Goal: Obtain resource: Download file/media

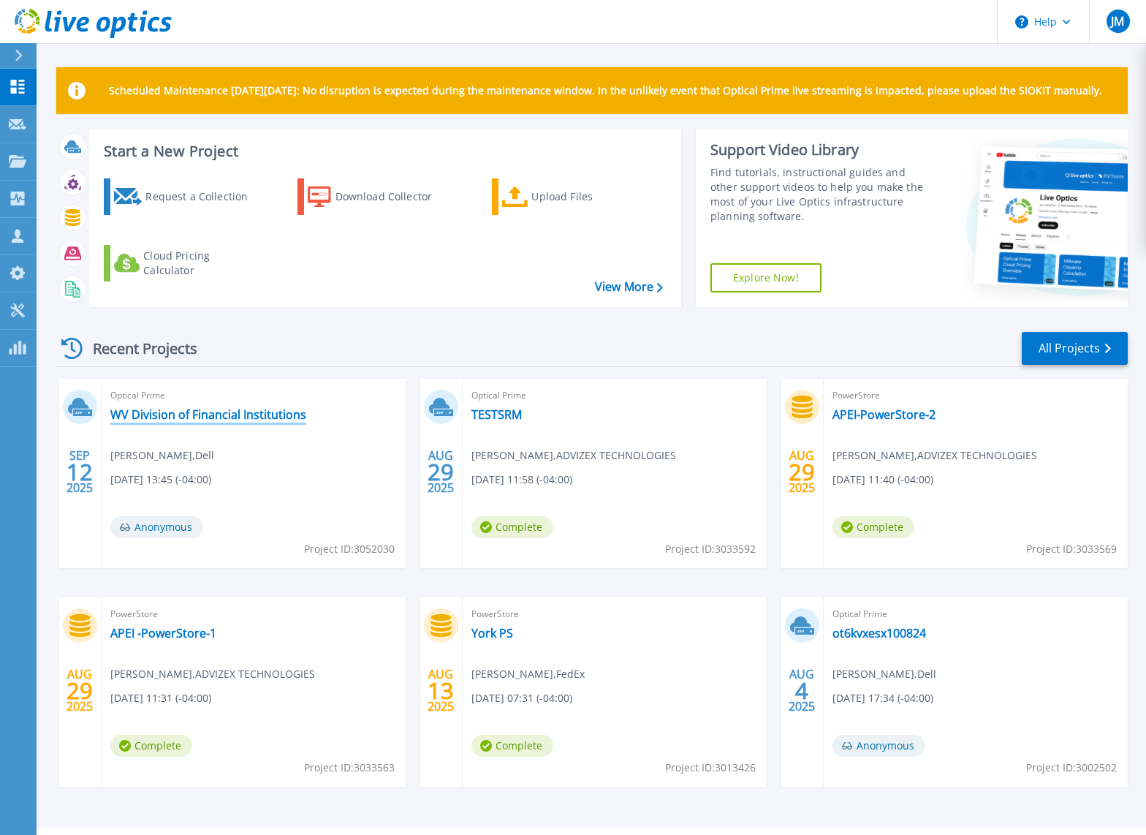
click at [222, 415] on link "WV Division of Financial Institutions" at bounding box center [208, 414] width 196 height 15
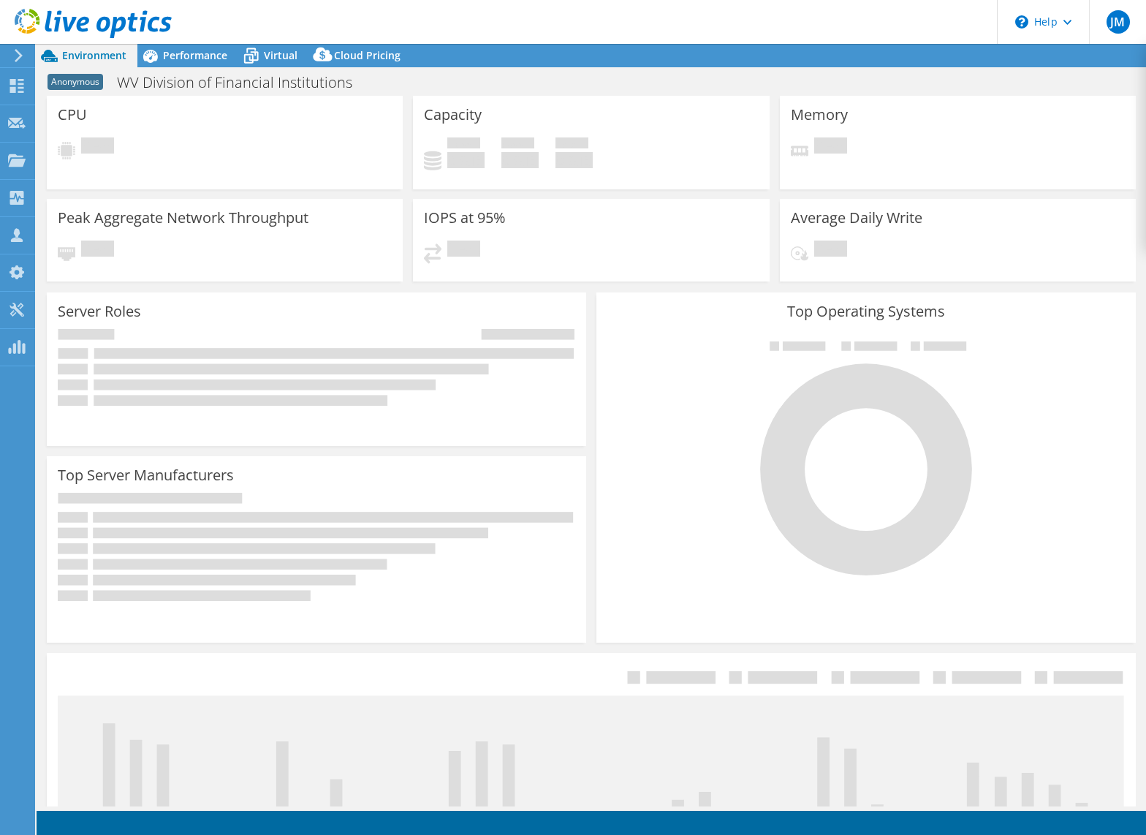
select select "USD"
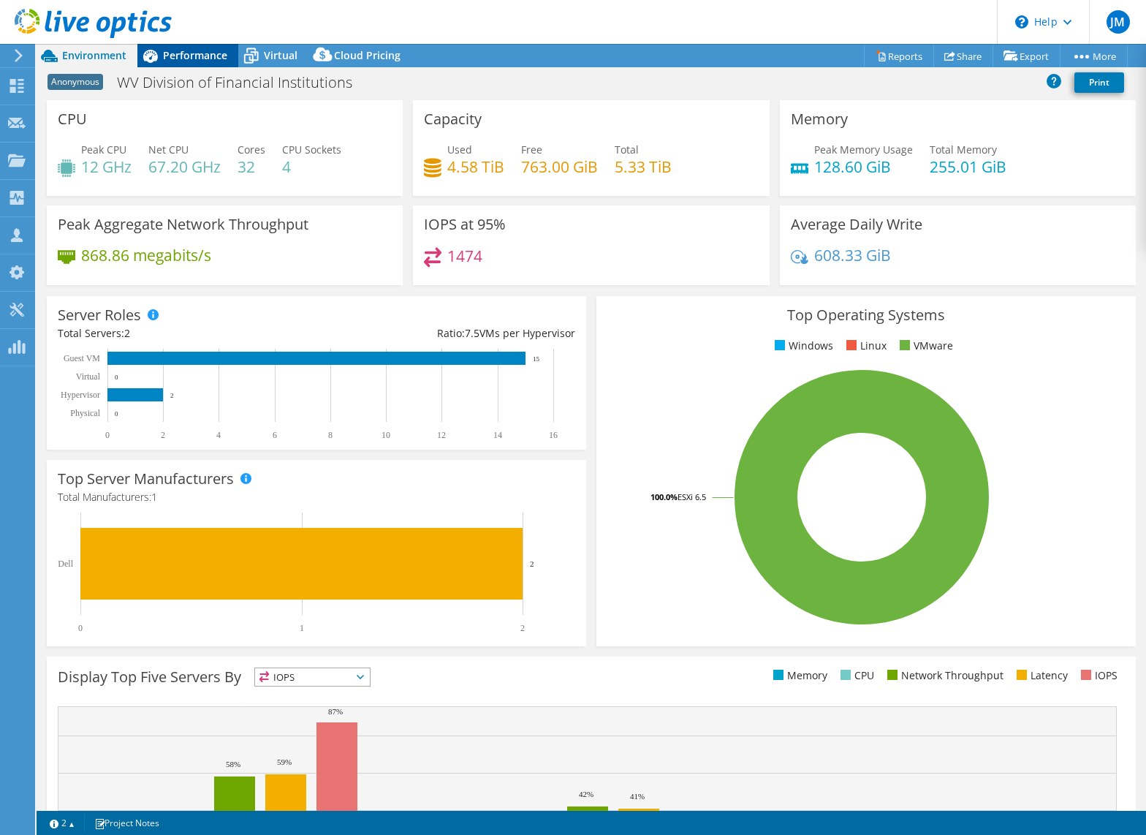
click at [187, 57] on span "Performance" at bounding box center [195, 55] width 64 height 14
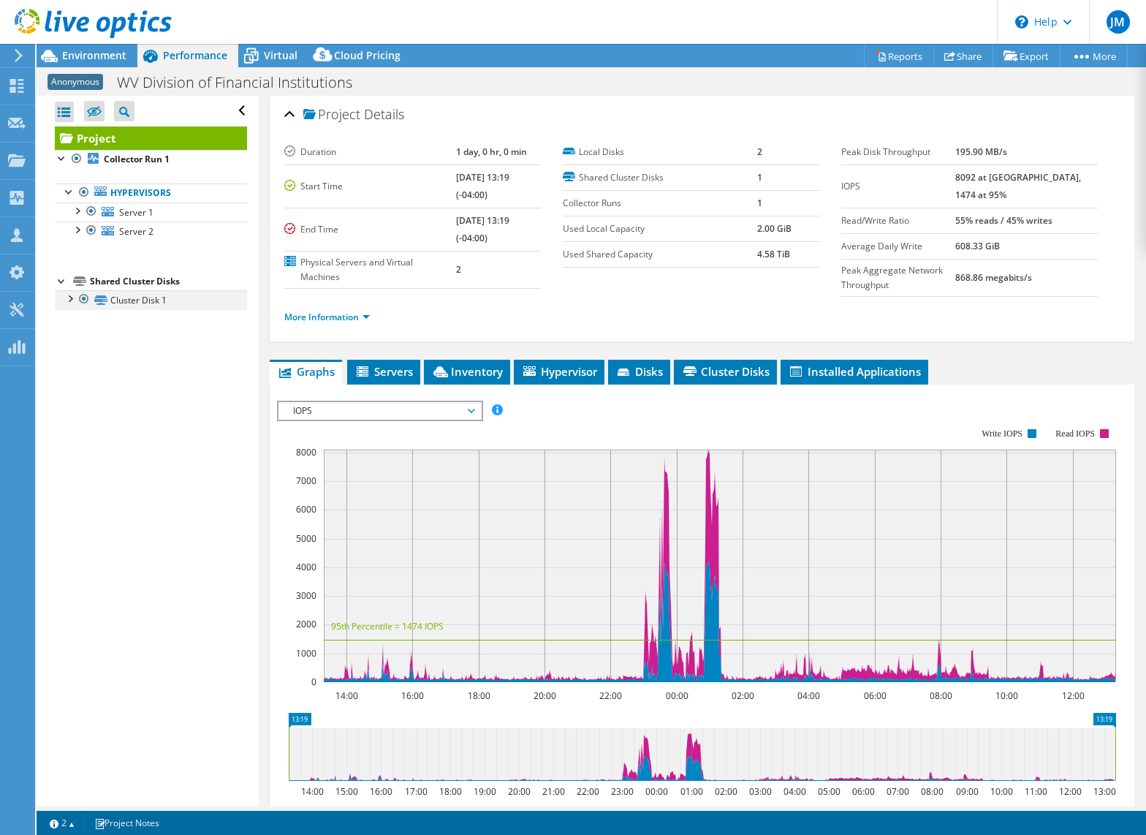
click at [65, 298] on div at bounding box center [69, 297] width 15 height 15
click at [147, 319] on link "Disk 1 | Server 1" at bounding box center [151, 319] width 192 height 19
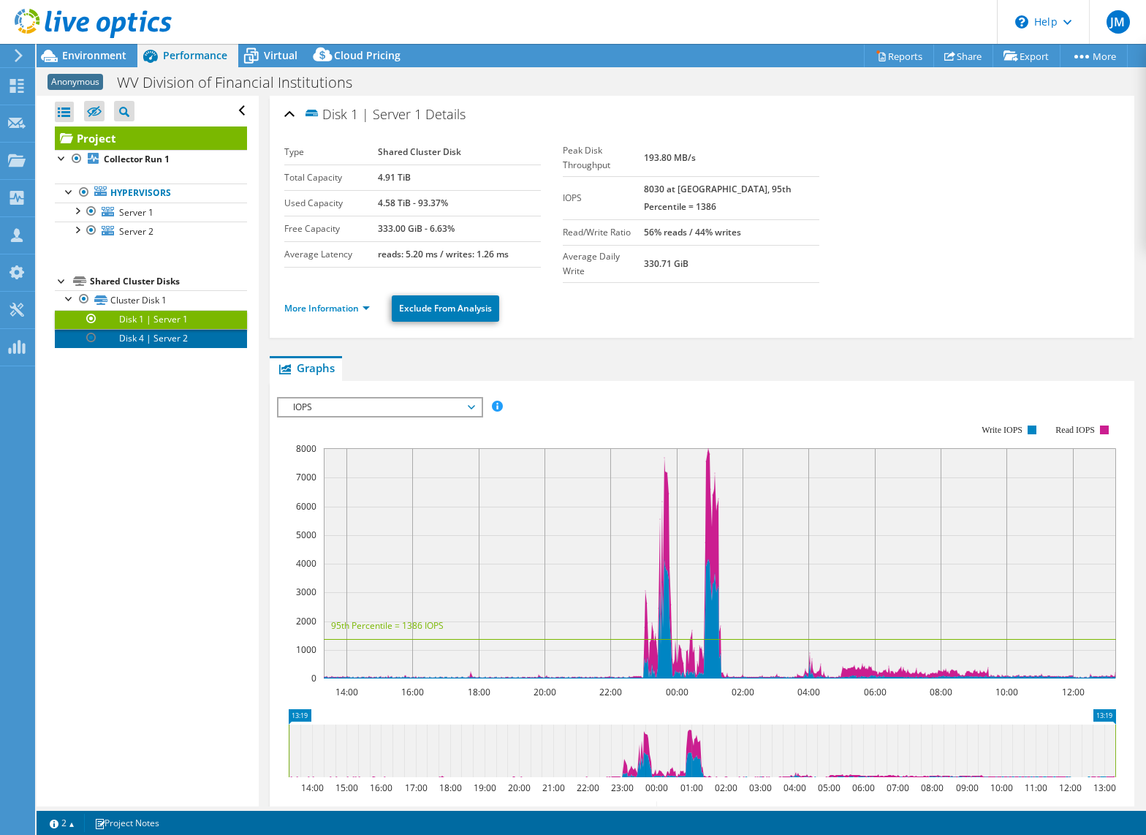
click at [145, 337] on link "Disk 4 | Server 2" at bounding box center [151, 338] width 192 height 19
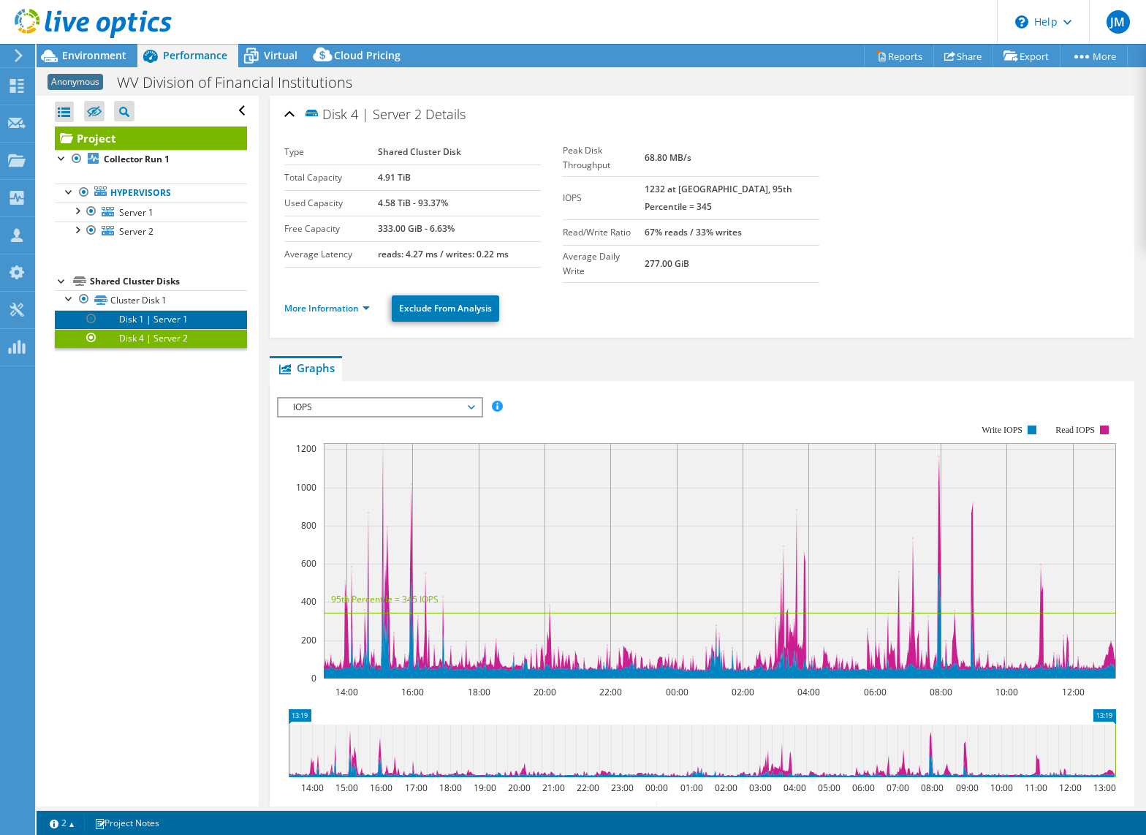
click at [149, 325] on link "Disk 1 | Server 1" at bounding box center [151, 319] width 192 height 19
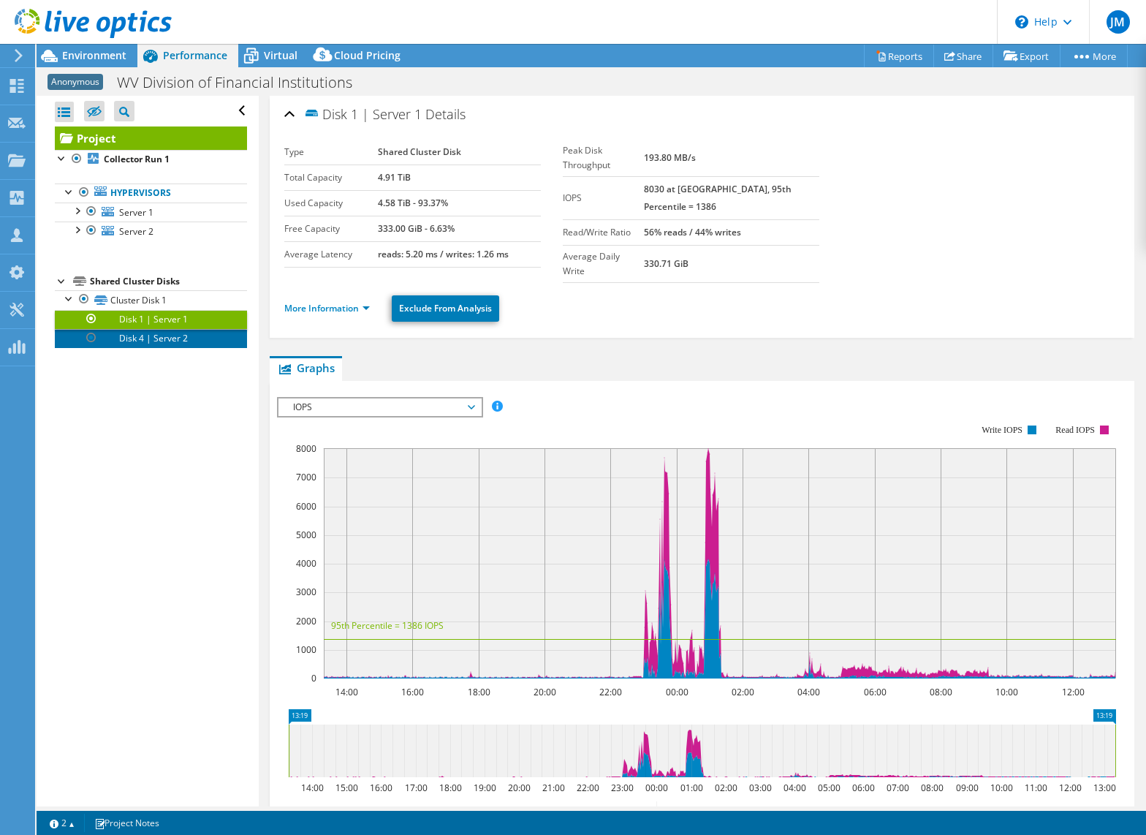
click at [151, 340] on link "Disk 4 | Server 2" at bounding box center [151, 338] width 192 height 19
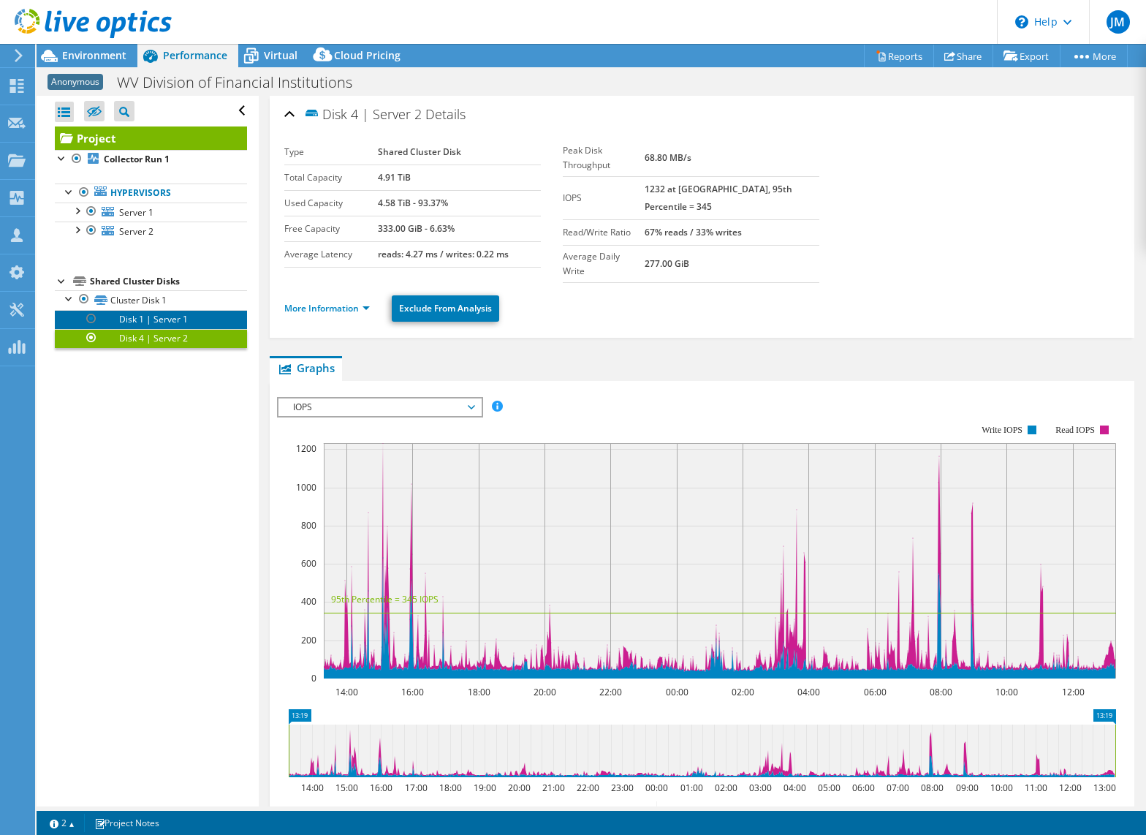
click at [150, 322] on link "Disk 1 | Server 1" at bounding box center [151, 319] width 192 height 19
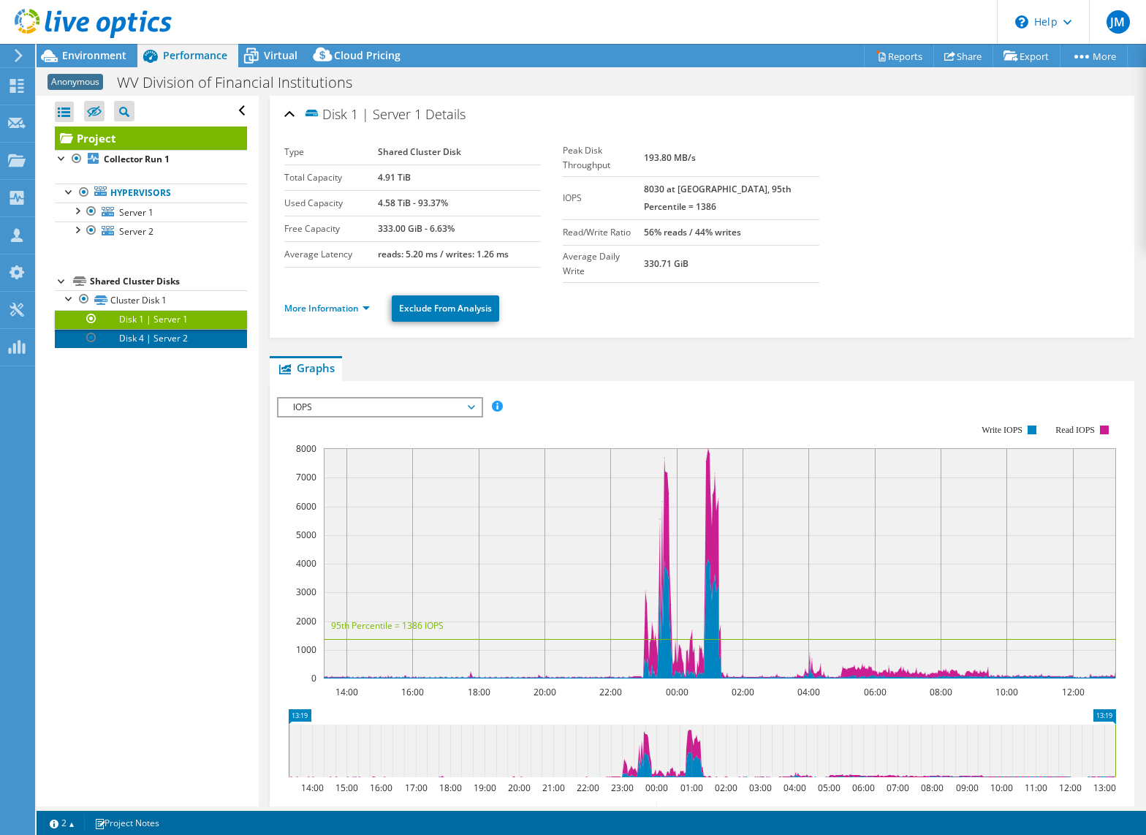
click at [154, 340] on link "Disk 4 | Server 2" at bounding box center [151, 338] width 192 height 19
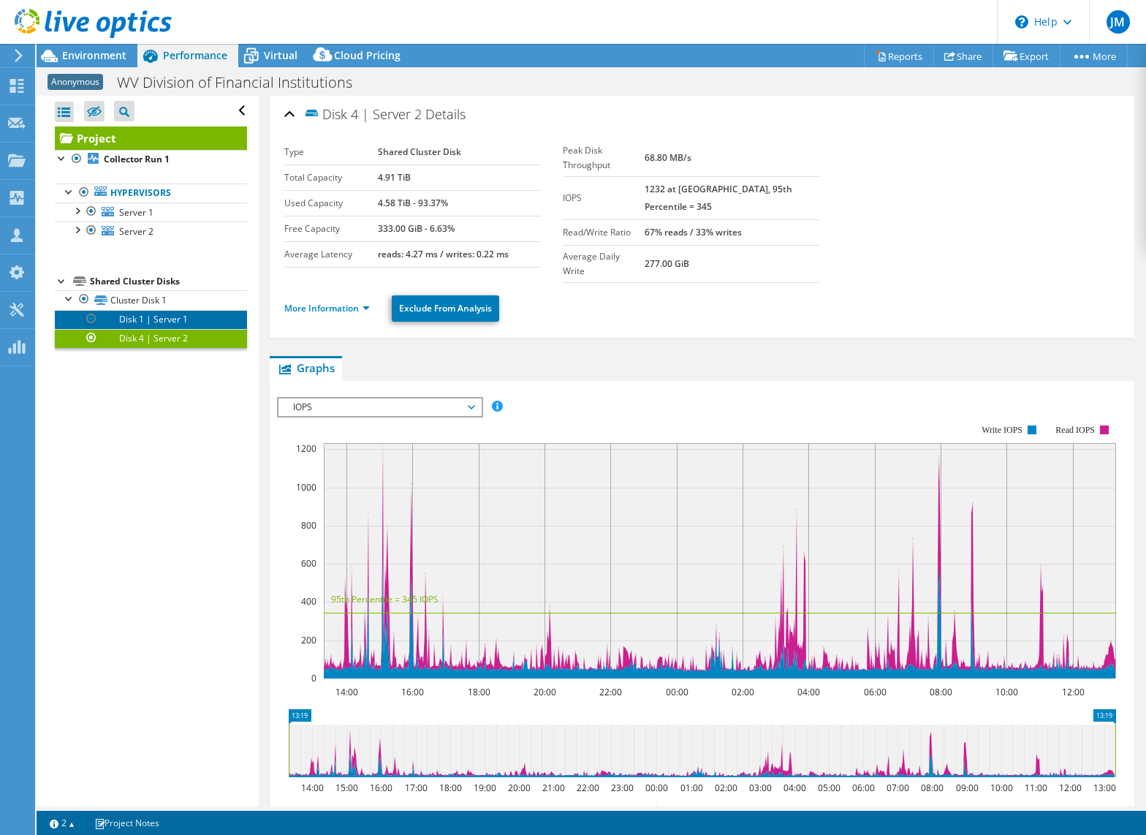
click at [146, 318] on link "Disk 1 | Server 1" at bounding box center [151, 319] width 192 height 19
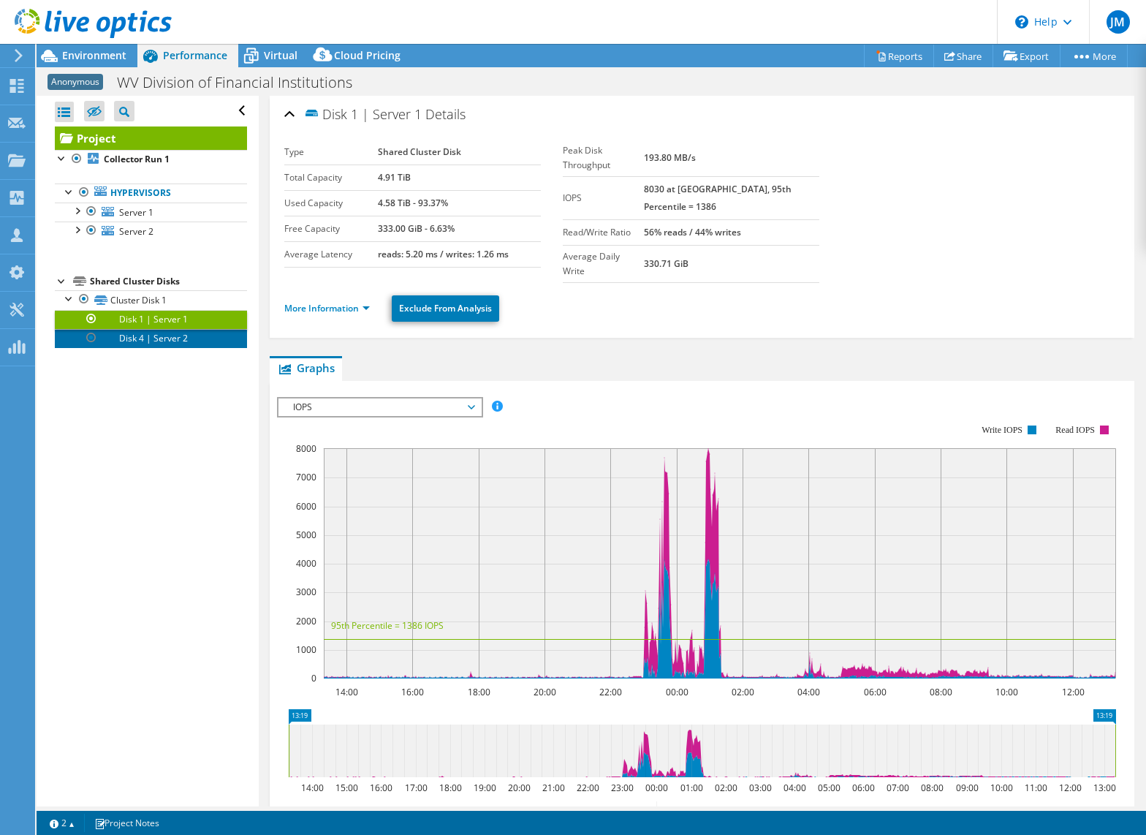
click at [150, 341] on link "Disk 4 | Server 2" at bounding box center [151, 338] width 192 height 19
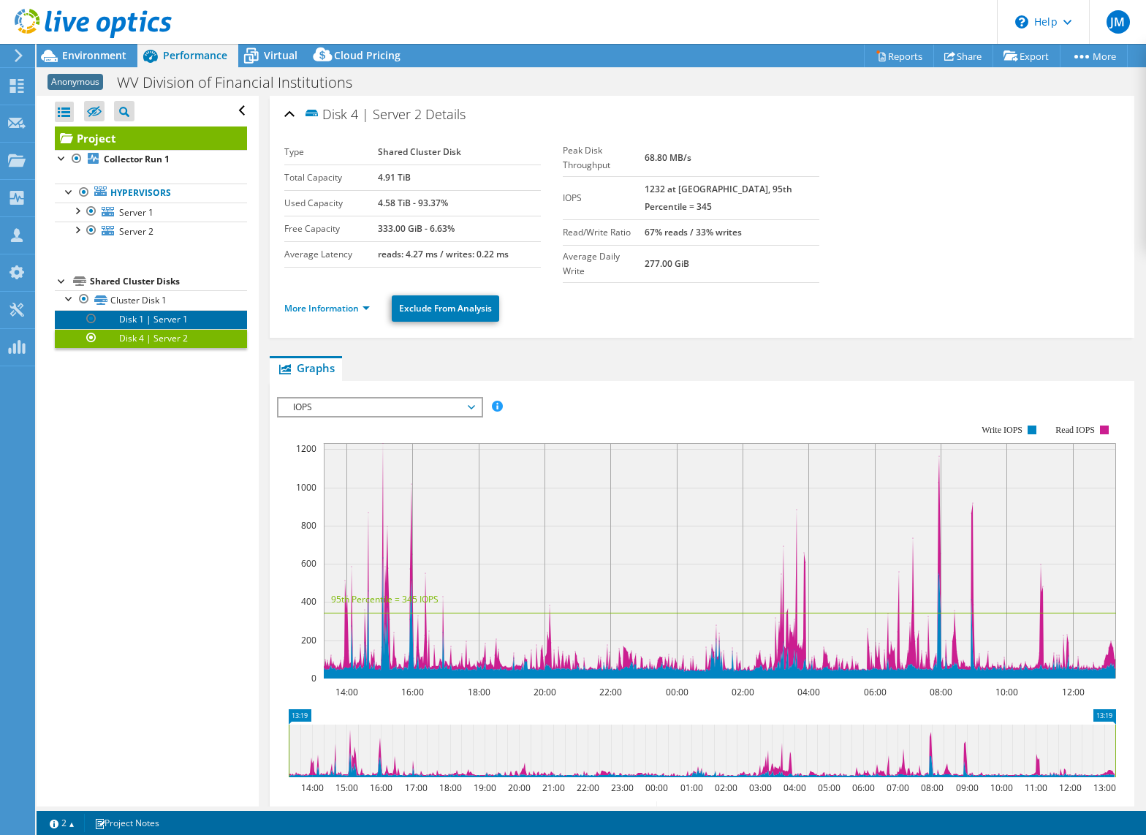
click at [146, 321] on link "Disk 1 | Server 1" at bounding box center [151, 319] width 192 height 19
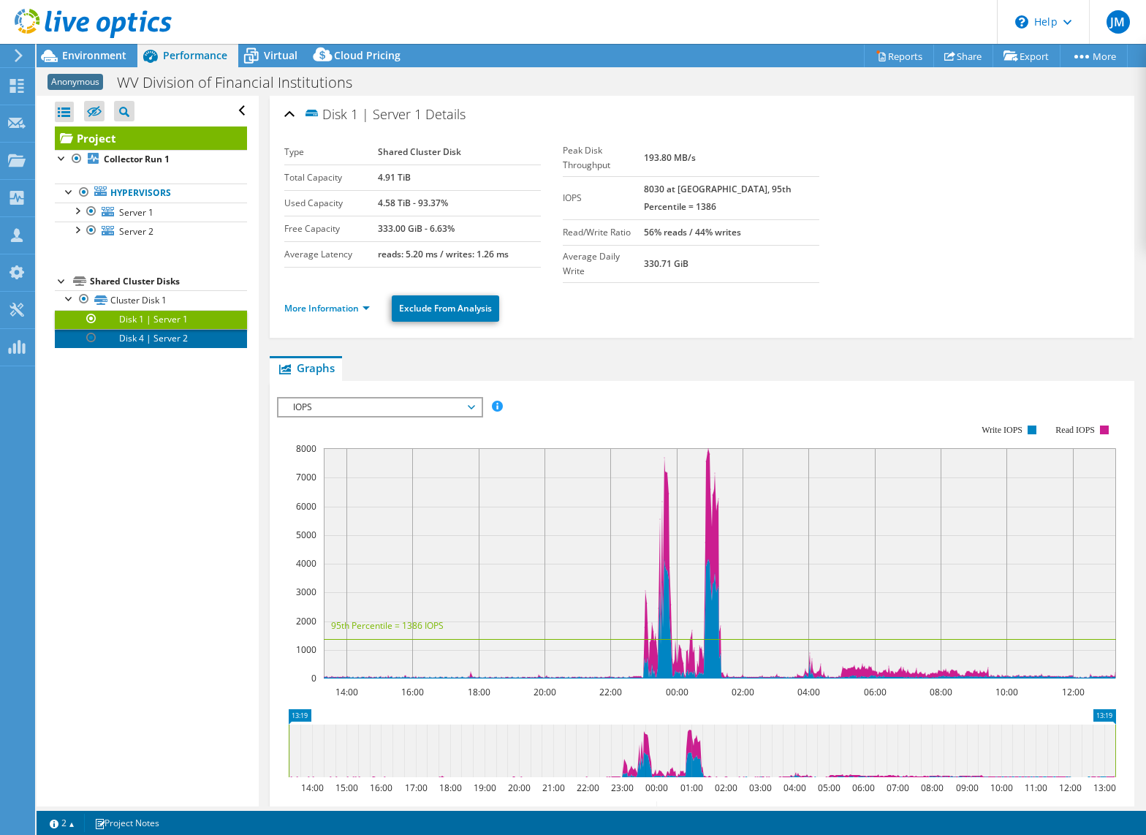
click at [149, 343] on link "Disk 4 | Server 2" at bounding box center [151, 338] width 192 height 19
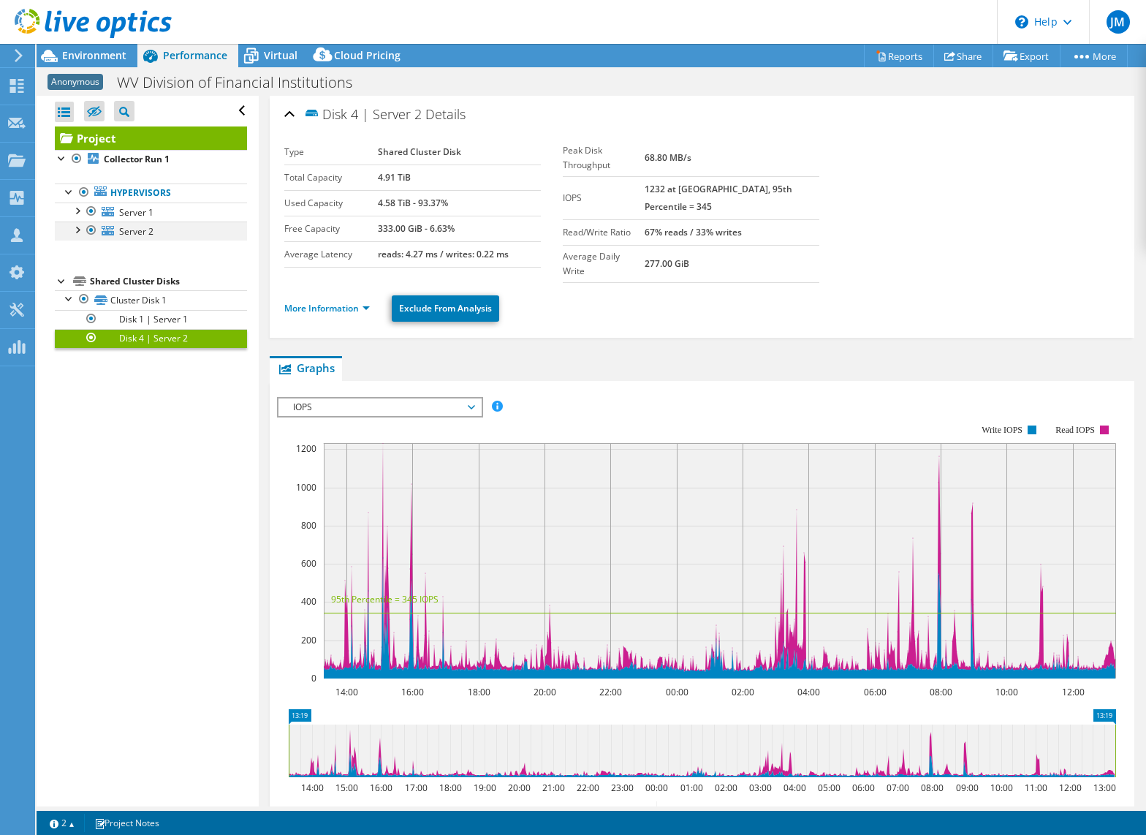
click at [78, 232] on div at bounding box center [76, 229] width 15 height 15
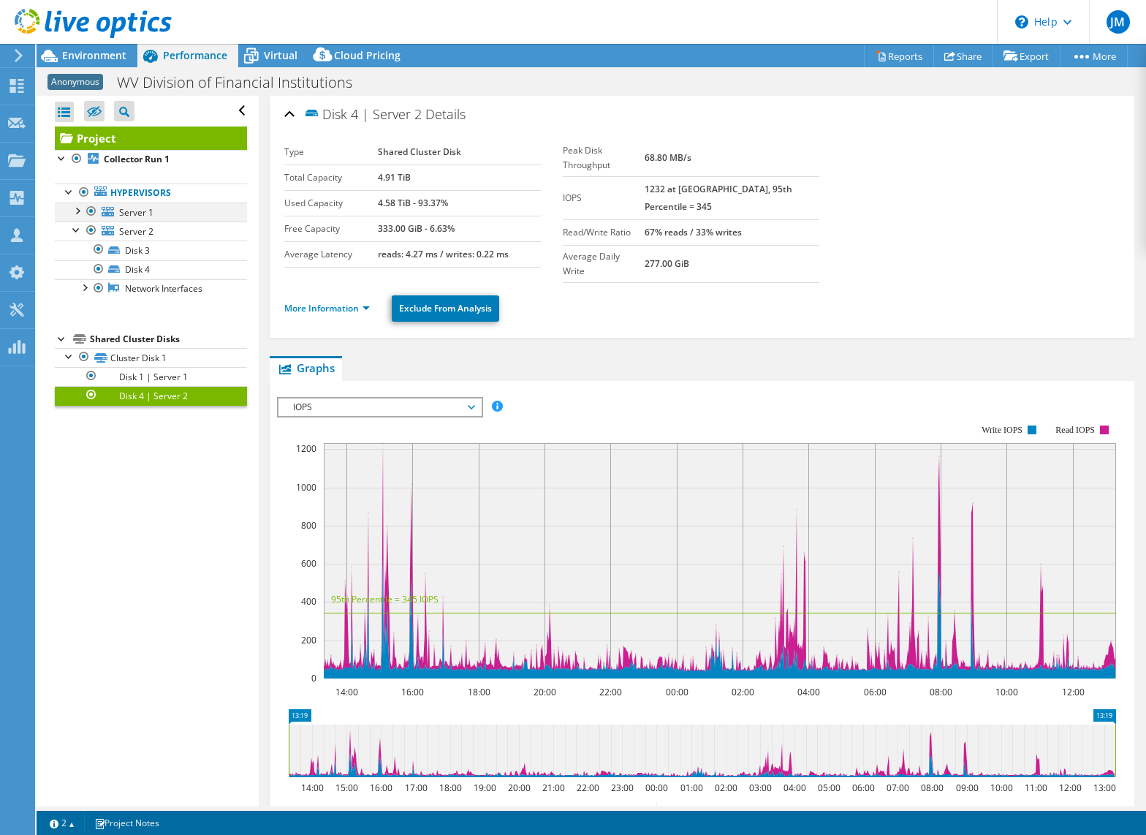
click at [77, 210] on div at bounding box center [76, 210] width 15 height 15
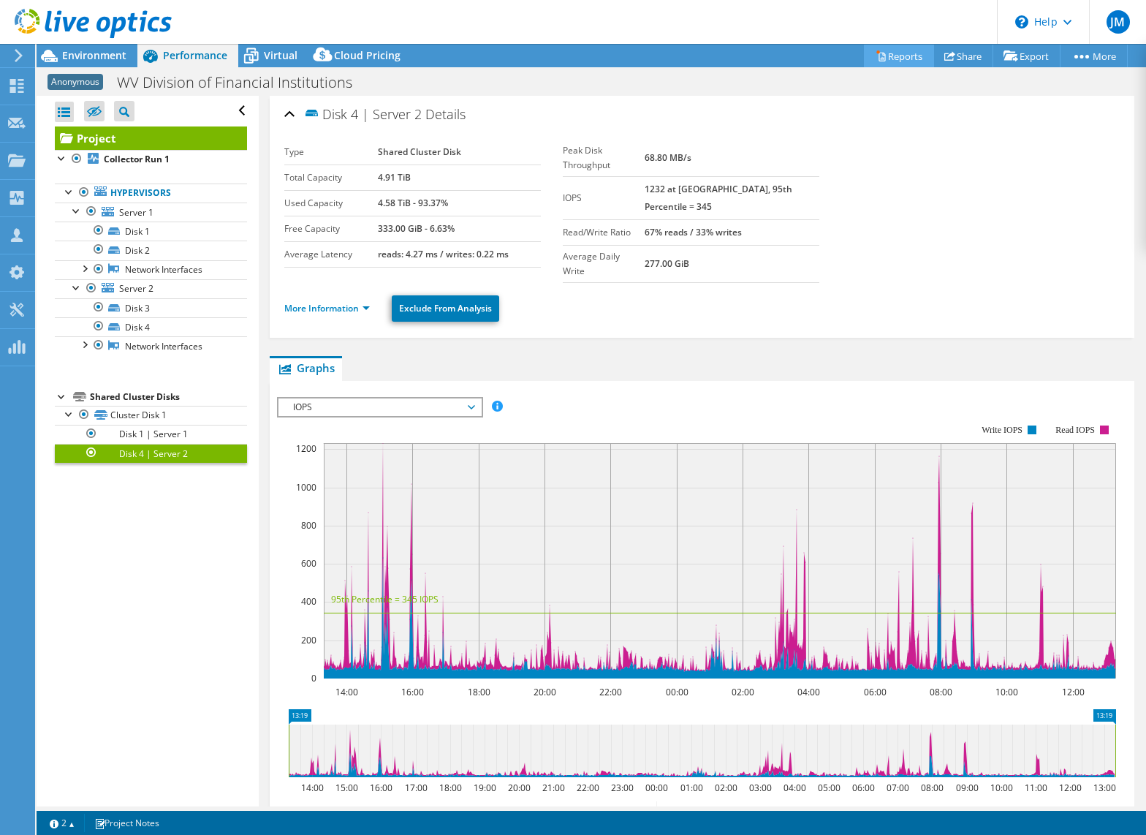
click at [901, 57] on link "Reports" at bounding box center [899, 56] width 70 height 23
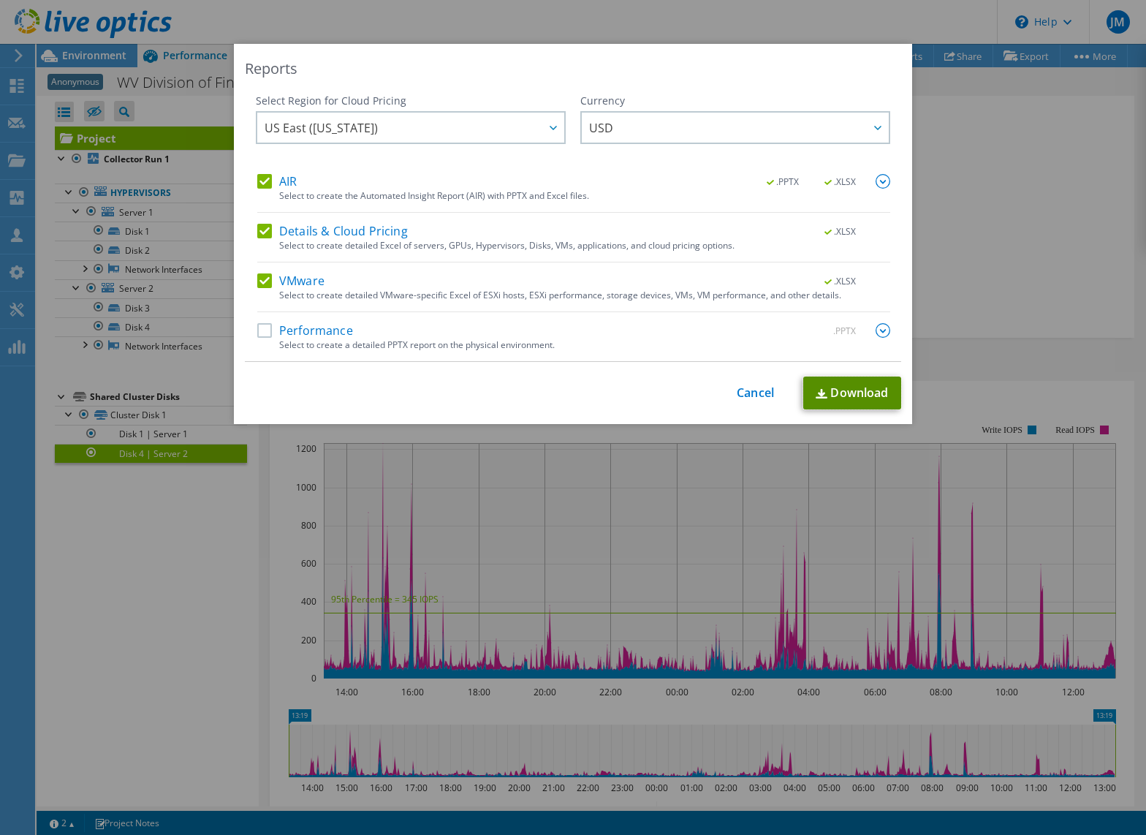
click at [886, 396] on link "Download" at bounding box center [852, 392] width 98 height 33
click at [754, 398] on link "Cancel" at bounding box center [755, 393] width 37 height 14
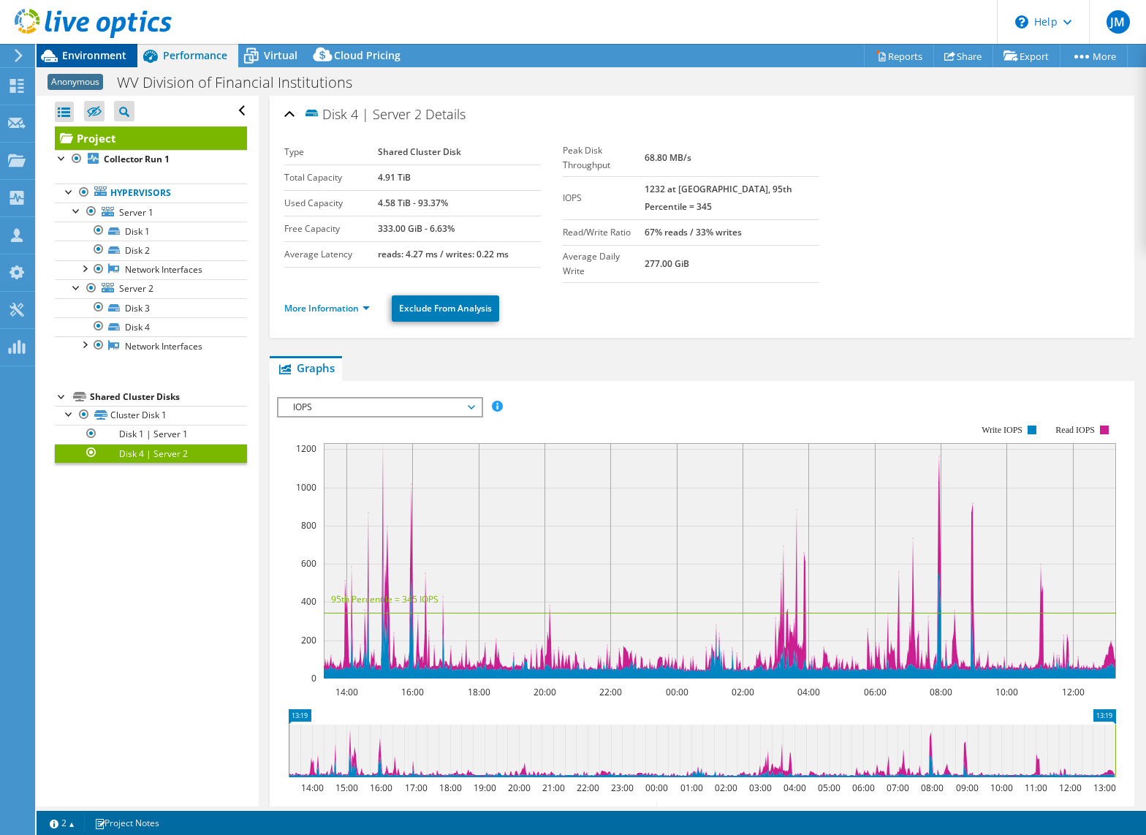
click at [78, 54] on span "Environment" at bounding box center [94, 55] width 64 height 14
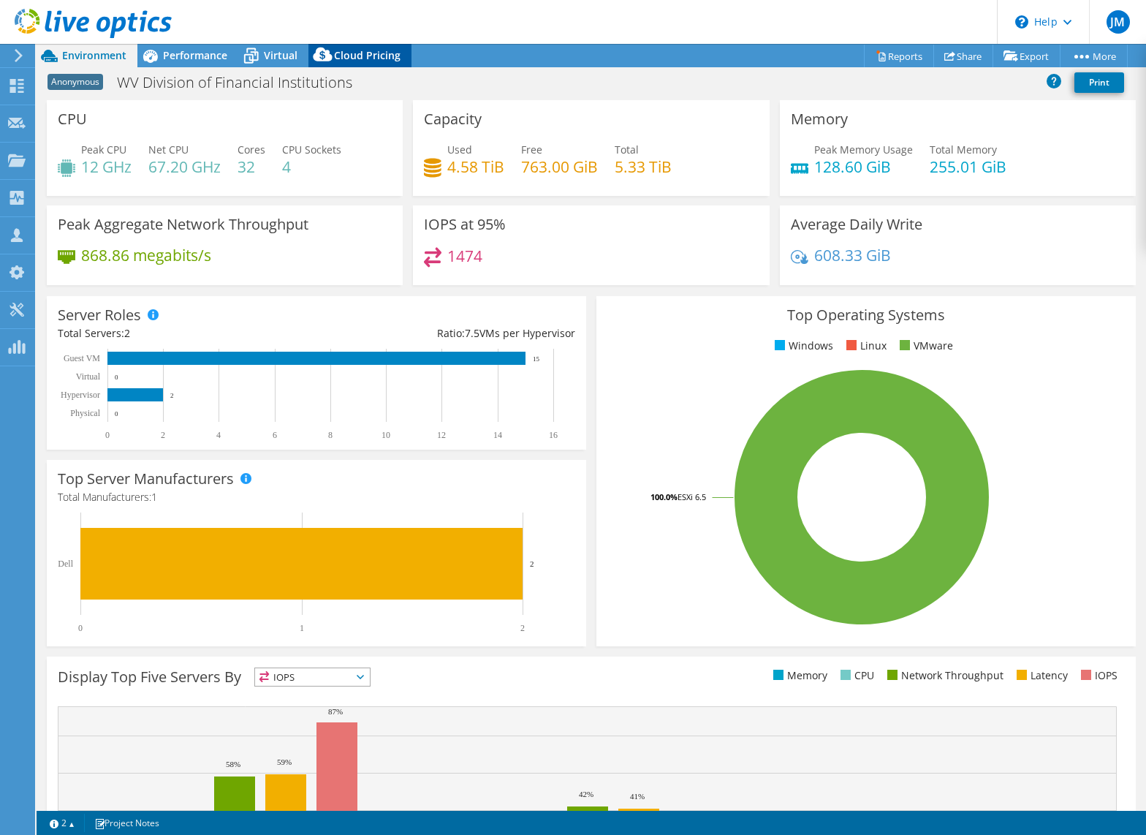
click at [344, 63] on div "Cloud Pricing" at bounding box center [360, 55] width 103 height 23
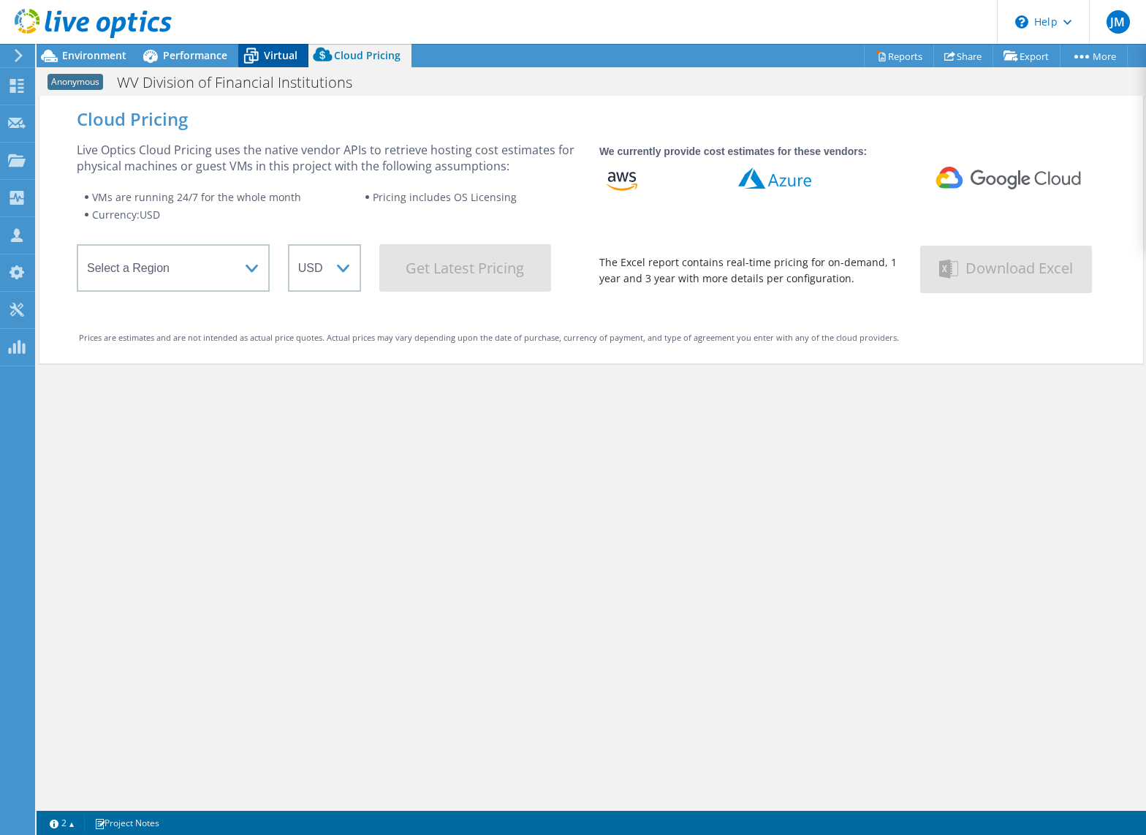
click at [283, 59] on span "Virtual" at bounding box center [281, 55] width 34 height 14
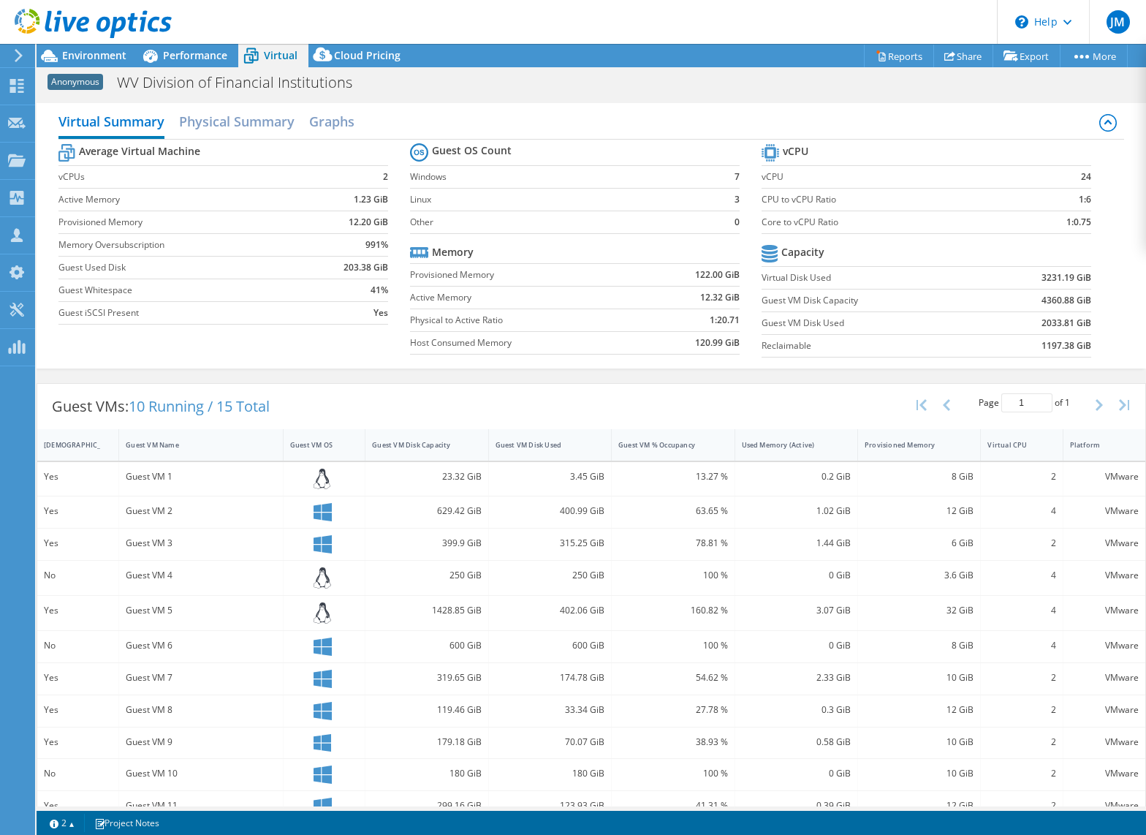
click at [155, 608] on div "Guest VM 5" at bounding box center [201, 610] width 151 height 16
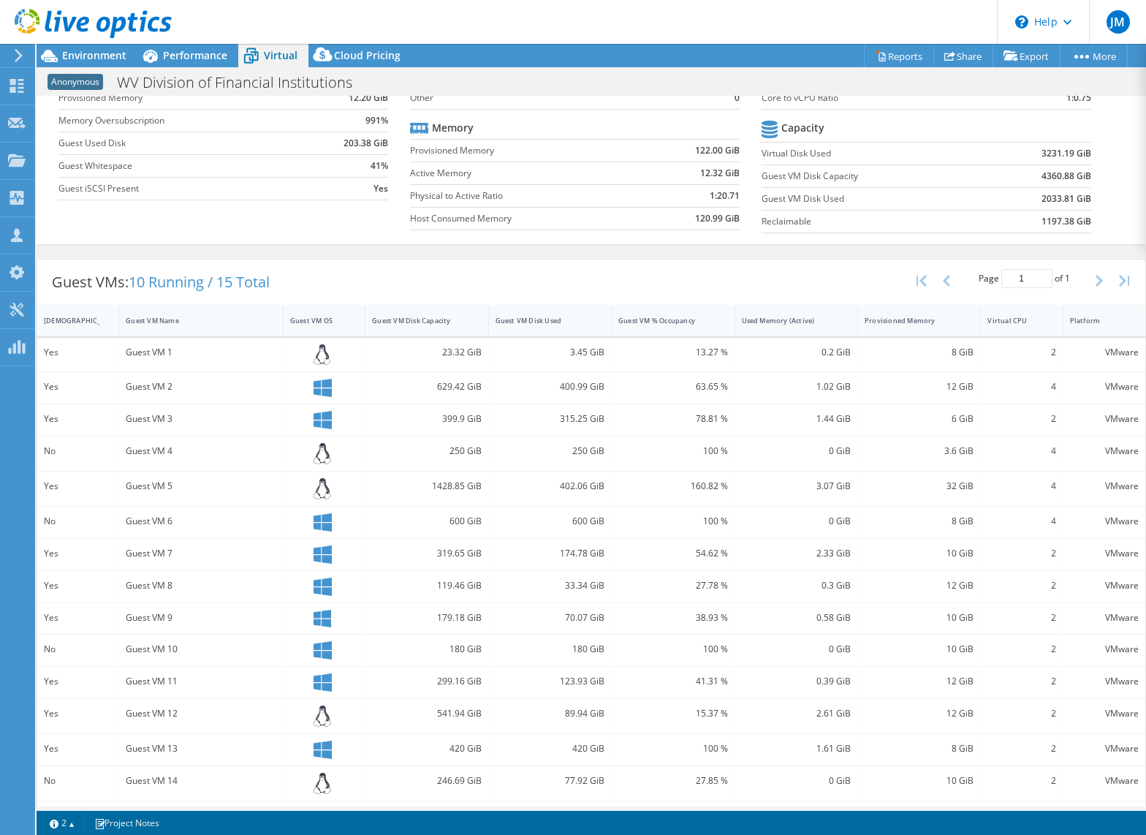
scroll to position [161, 0]
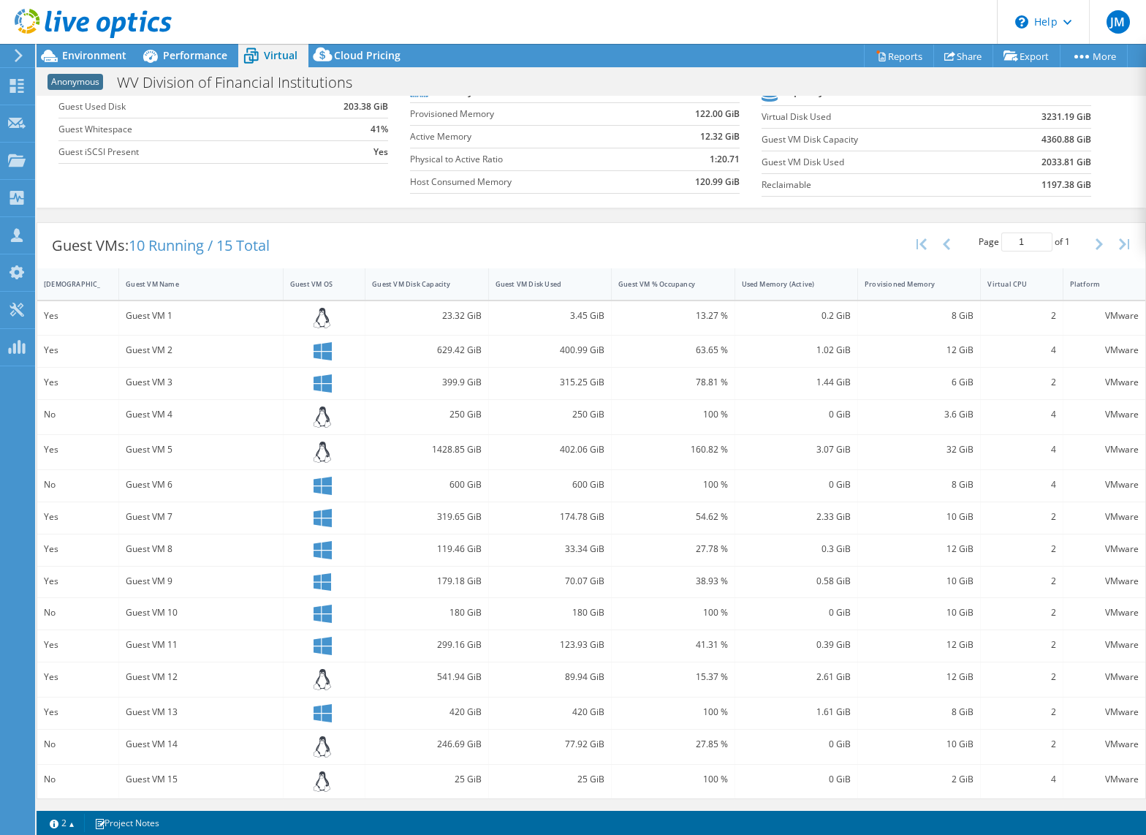
click at [67, 455] on div "Yes" at bounding box center [78, 450] width 68 height 16
drag, startPoint x: 45, startPoint y: 449, endPoint x: 186, endPoint y: 442, distance: 141.2
click at [186, 442] on div "Yes Guest VM 5 1428.85 GiB 402.06 GiB 160.82 % 3.07 GiB 32 GiB 4 VMware" at bounding box center [591, 452] width 1108 height 34
